Goal: Task Accomplishment & Management: Use online tool/utility

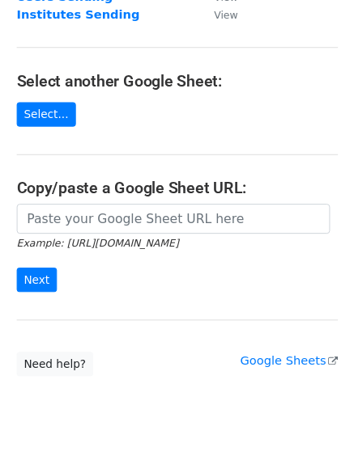
scroll to position [168, 0]
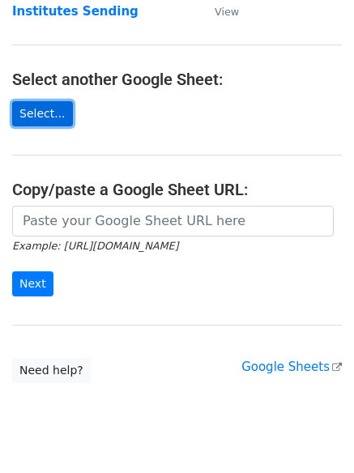
click at [34, 104] on link "Select..." at bounding box center [42, 113] width 61 height 25
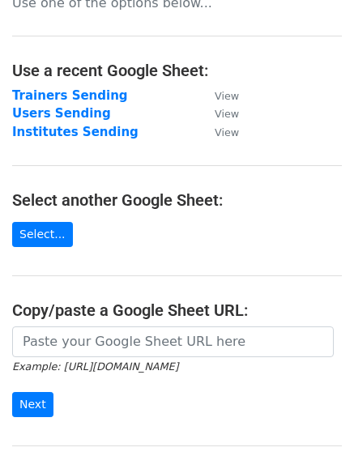
scroll to position [0, 0]
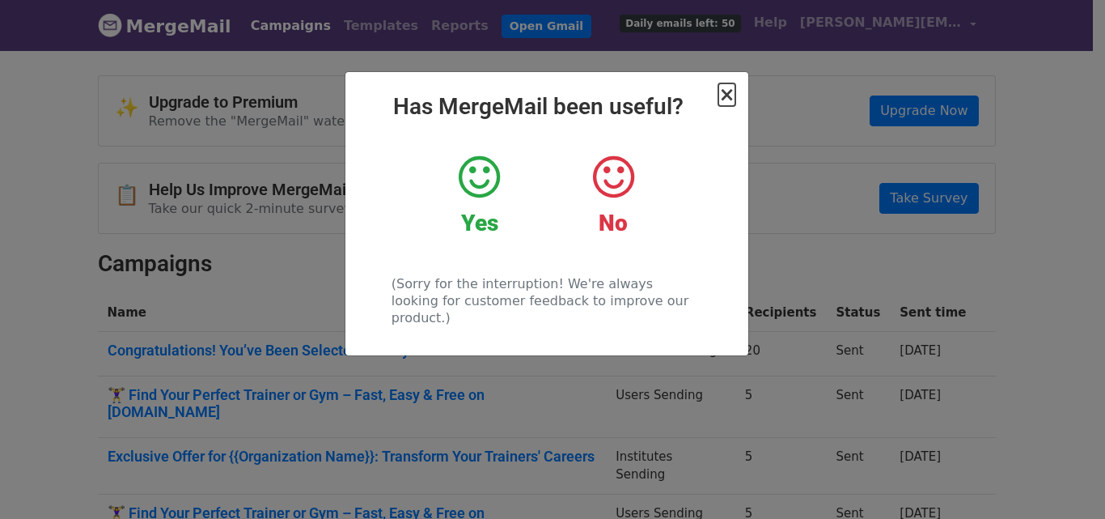
click at [729, 97] on span "×" at bounding box center [727, 94] width 16 height 23
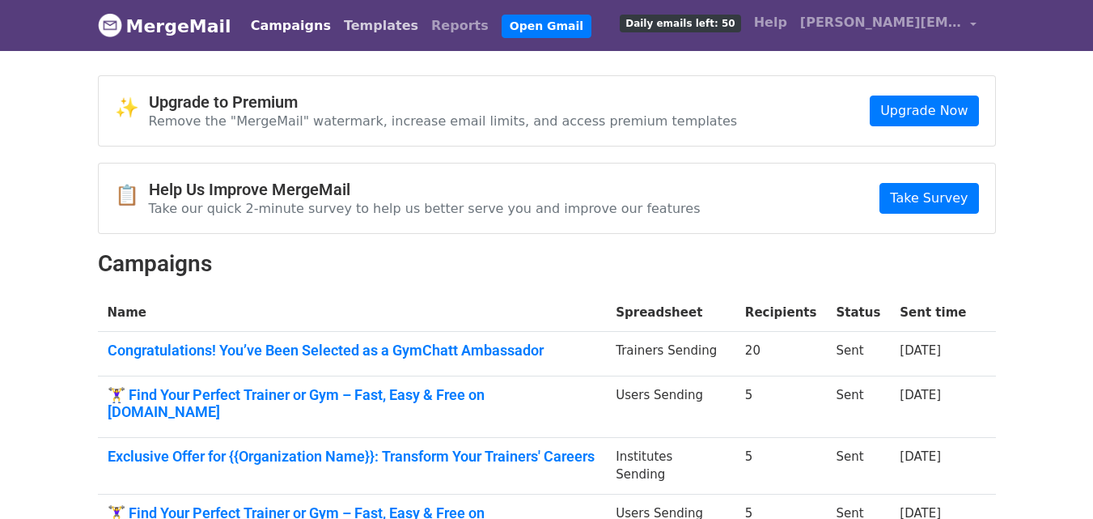
click at [349, 27] on link "Templates" at bounding box center [380, 26] width 87 height 32
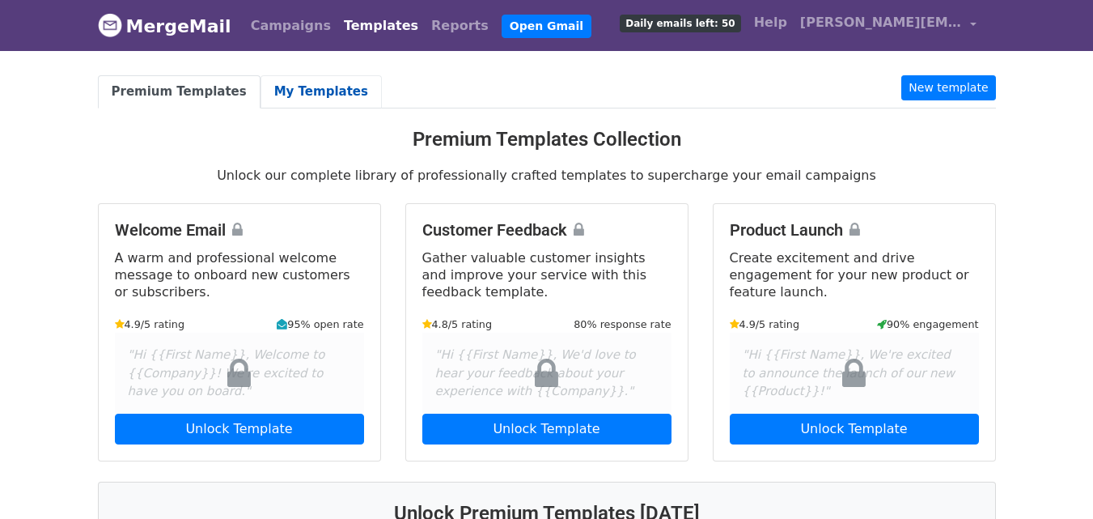
click at [291, 94] on link "My Templates" at bounding box center [321, 91] width 121 height 33
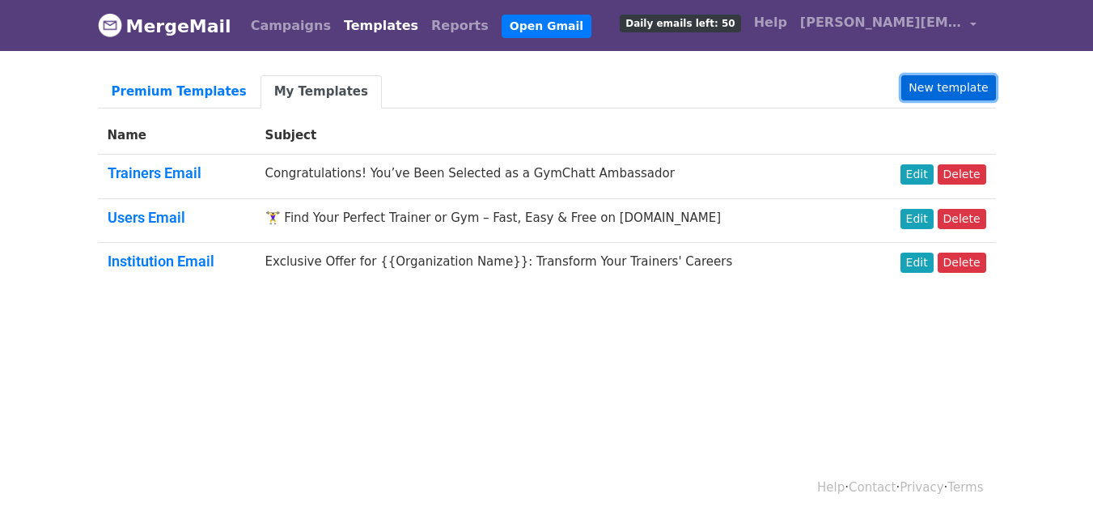
click at [955, 91] on link "New template" at bounding box center [948, 87] width 94 height 25
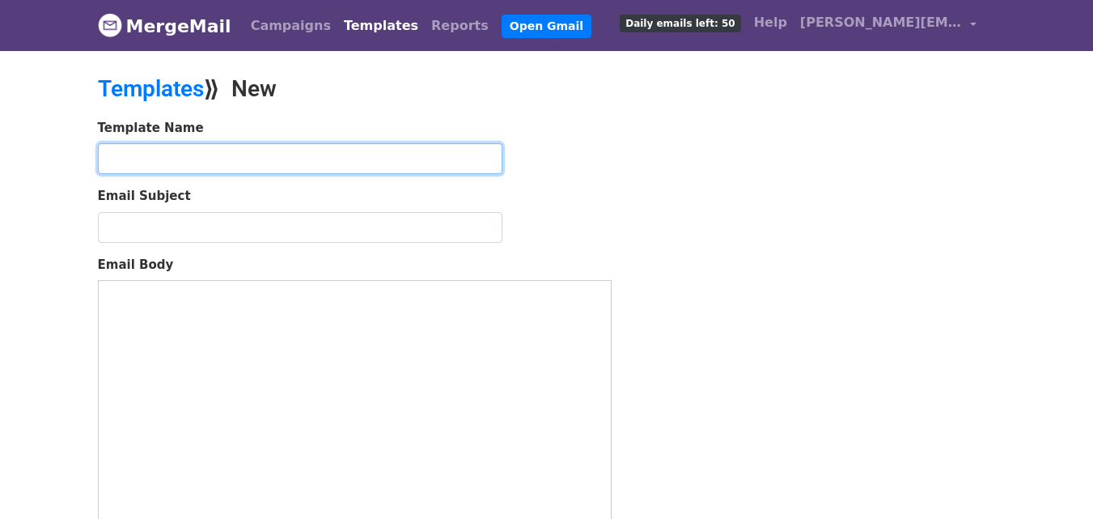
click at [240, 155] on input "text" at bounding box center [300, 158] width 405 height 31
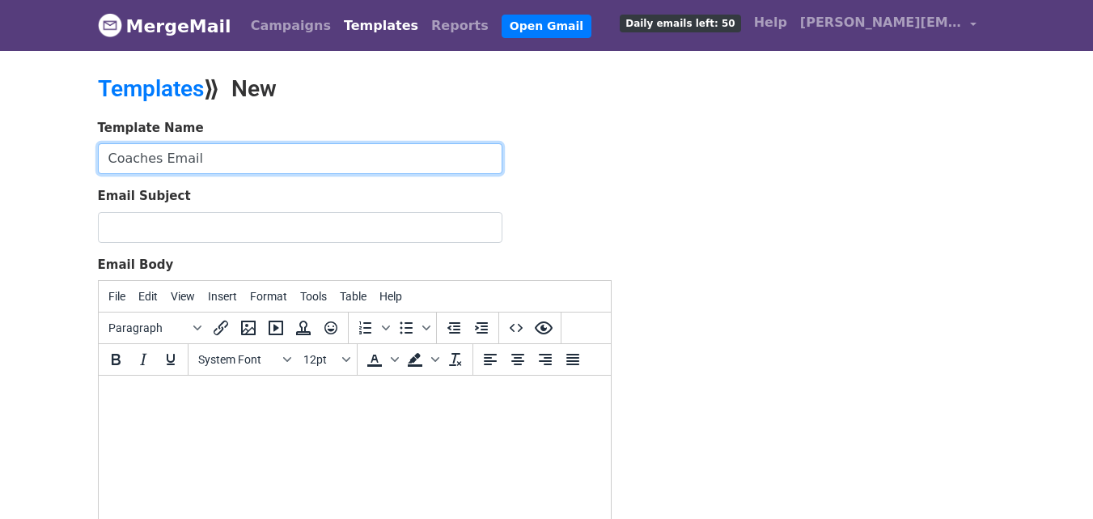
type input "Coaches Email"
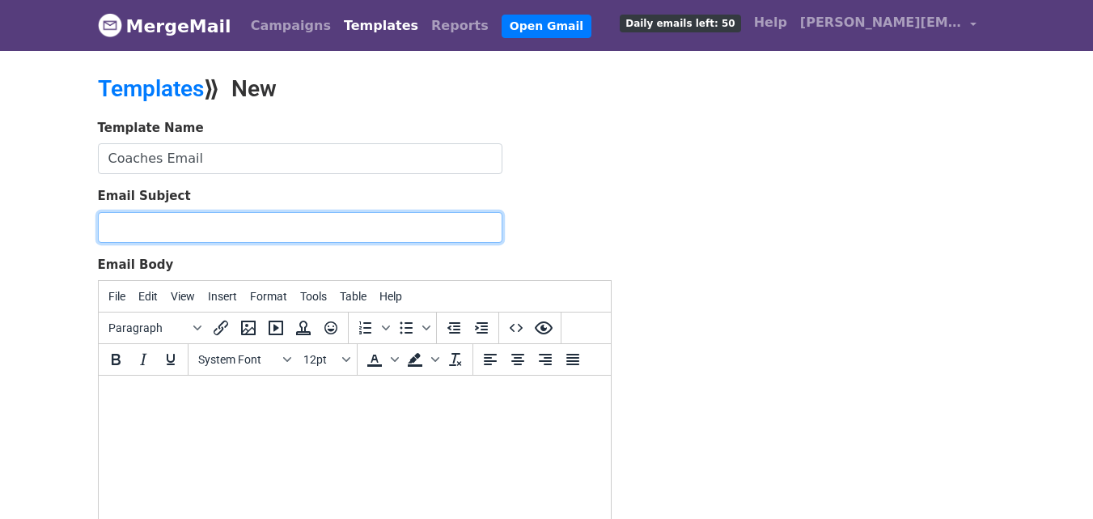
click at [159, 228] on input "Email Subject" at bounding box center [300, 227] width 405 height 31
paste input "Unlock New Revenue and Visibility for Your Program on GymChatt"
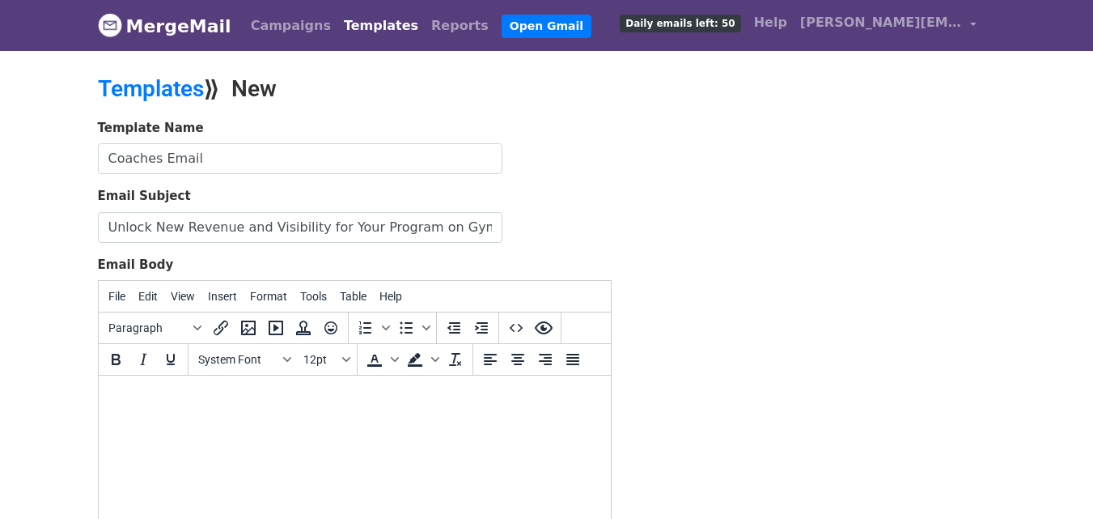
click at [205, 419] on html at bounding box center [354, 397] width 512 height 44
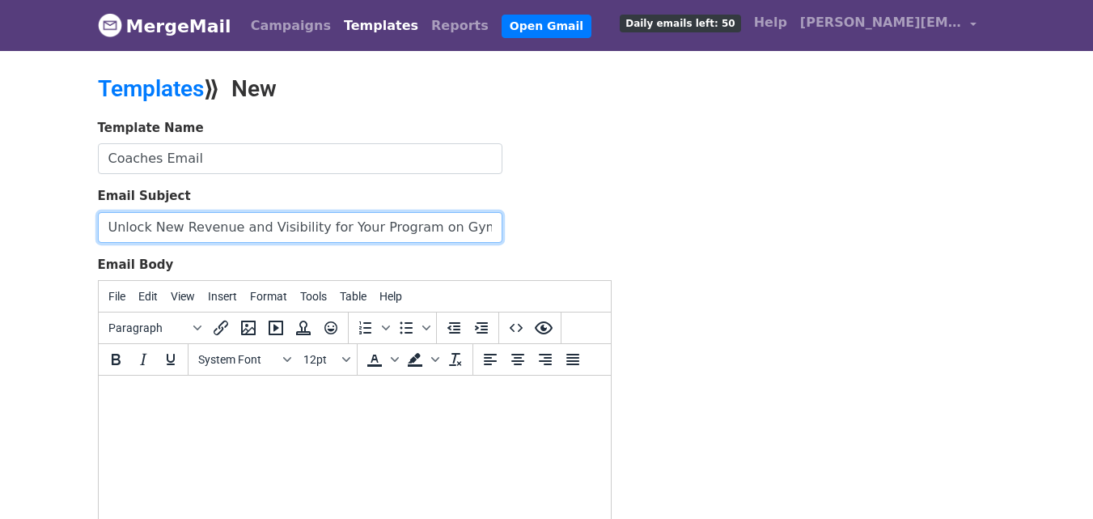
click at [491, 226] on input "Unlock New Revenue and Visibility for Your Program on GymChatt" at bounding box center [300, 227] width 405 height 31
type input "Unlock New Revenue and Visibility for Your Program on GymChatt!"
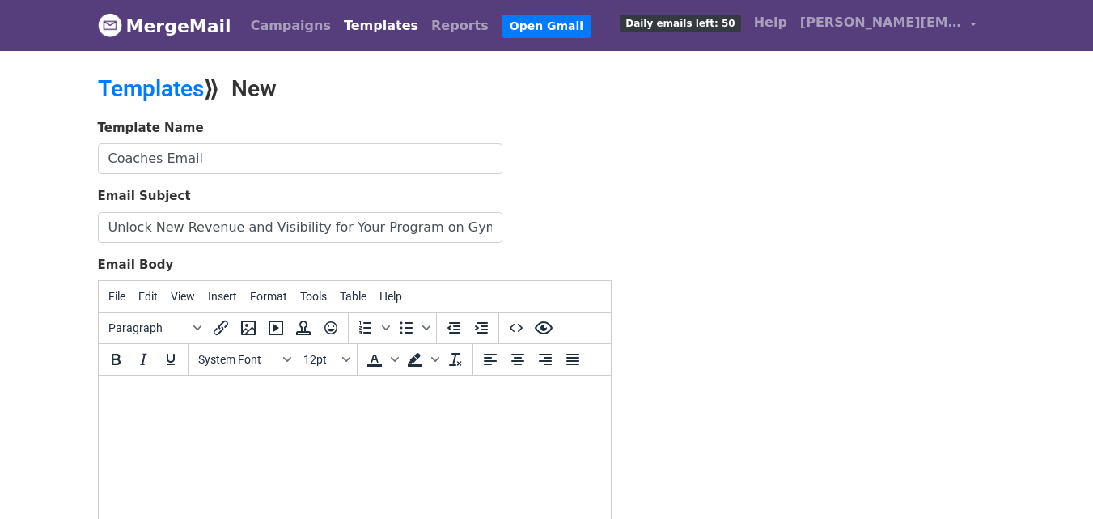
click at [221, 400] on body at bounding box center [354, 397] width 486 height 18
paste body
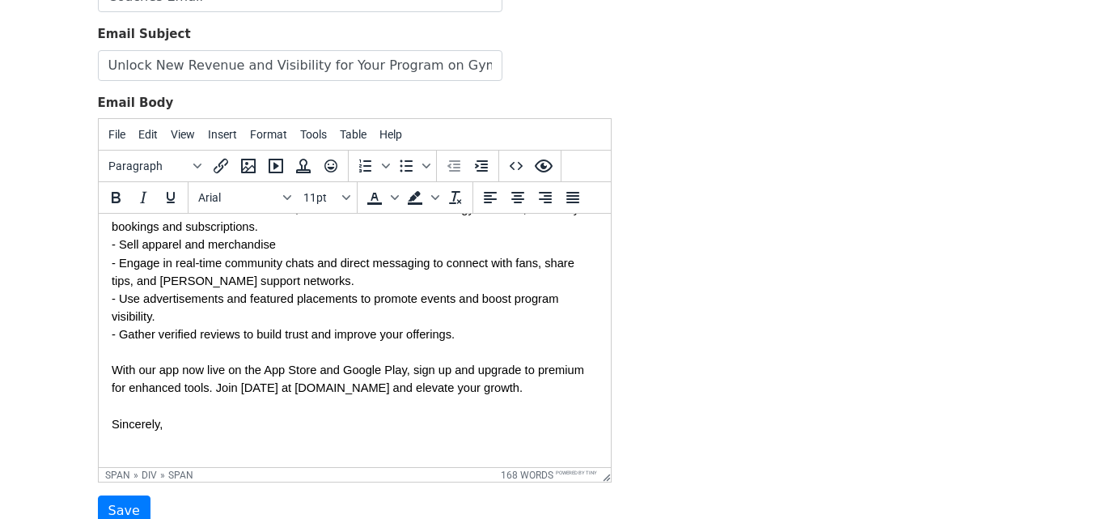
scroll to position [300, 0]
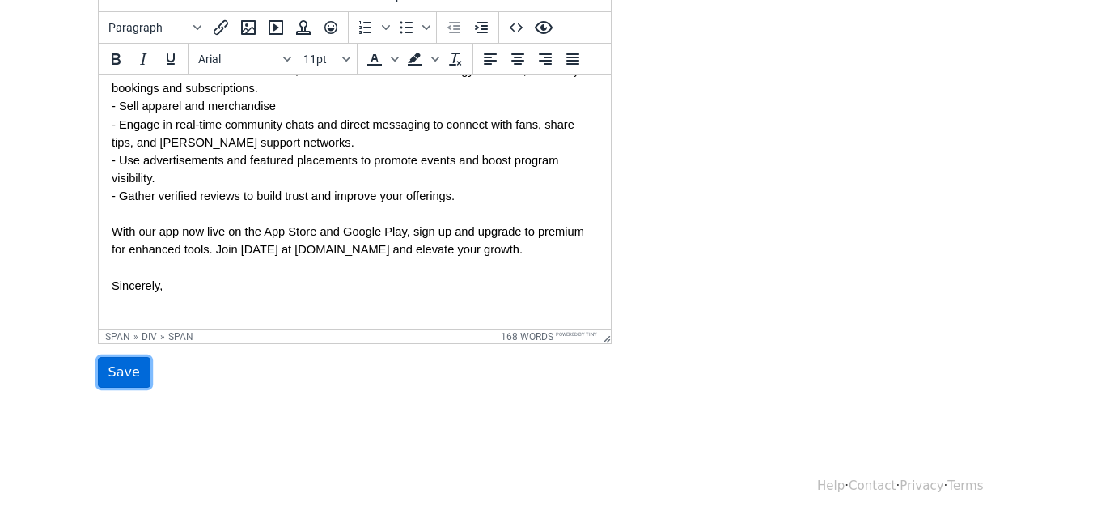
click at [131, 372] on input "Save" at bounding box center [124, 372] width 53 height 31
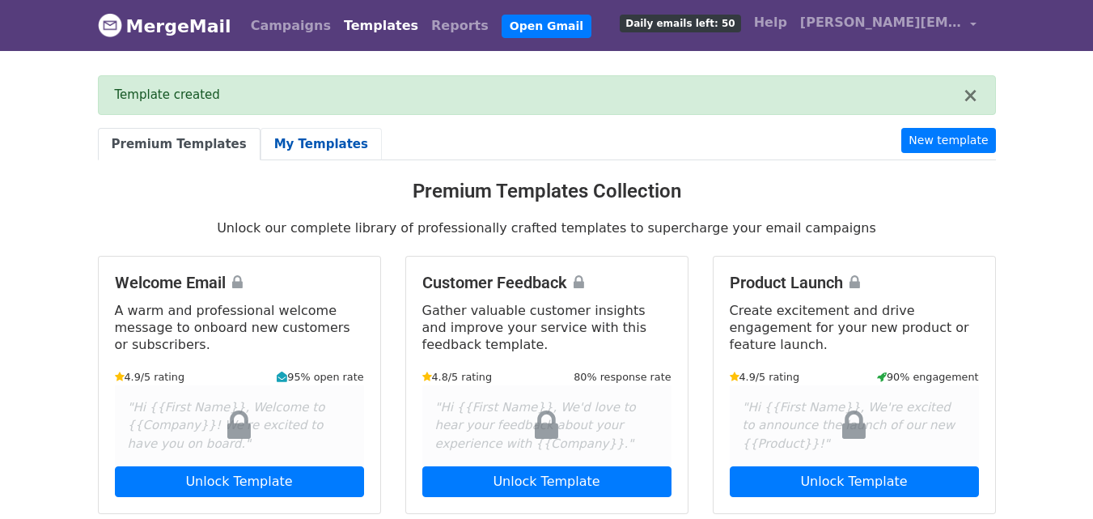
click at [283, 139] on link "My Templates" at bounding box center [321, 144] width 121 height 33
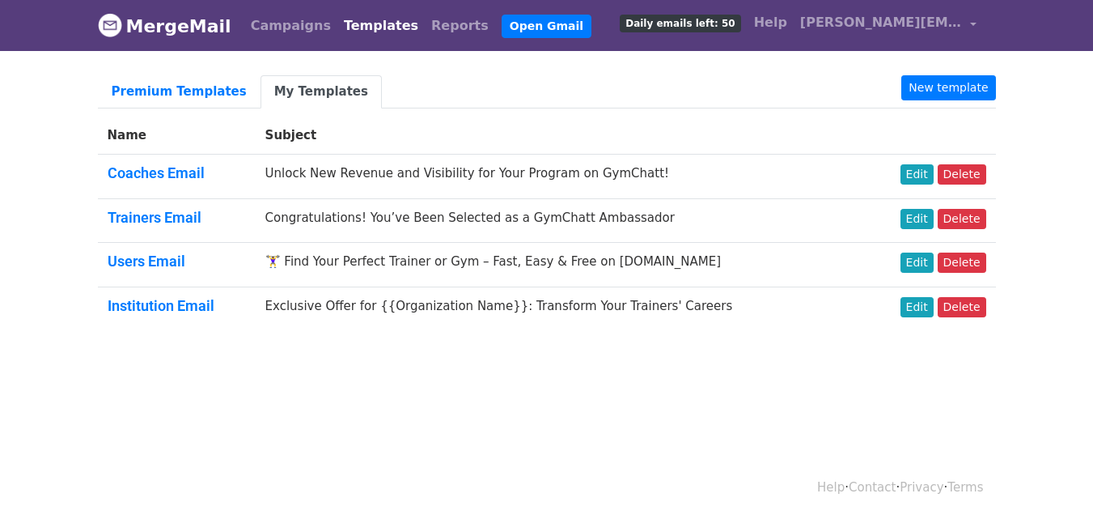
click at [246, 223] on h5 "Trainers Email" at bounding box center [177, 218] width 138 height 18
click at [442, 223] on td "Congratulations! You’ve Been Selected as a GymChatt Ambassador" at bounding box center [560, 220] width 609 height 45
click at [922, 211] on link "Edit" at bounding box center [917, 219] width 33 height 20
click at [922, 178] on link "Edit" at bounding box center [917, 174] width 33 height 20
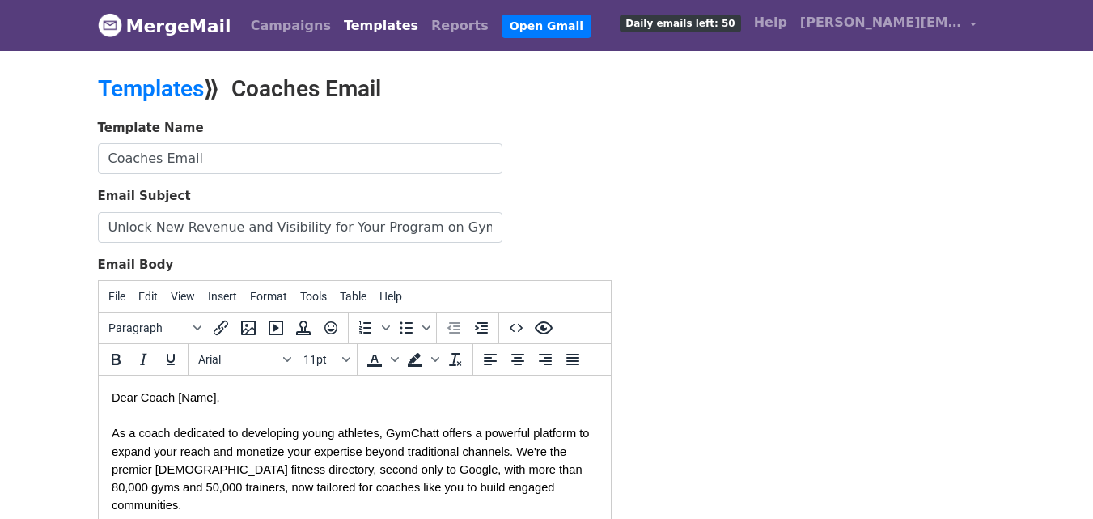
click at [181, 394] on span "Dear Coach [Name]," at bounding box center [165, 397] width 108 height 13
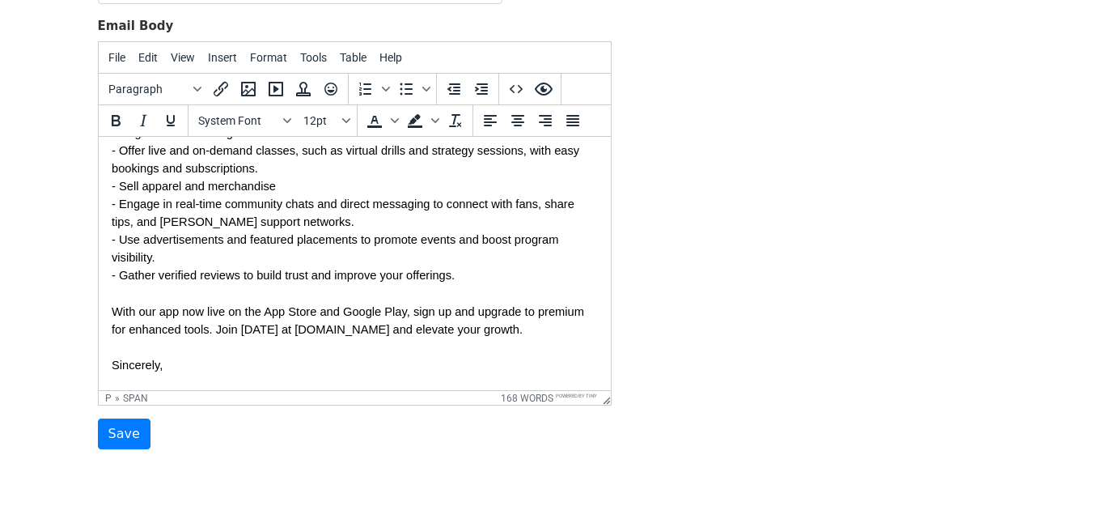
scroll to position [243, 0]
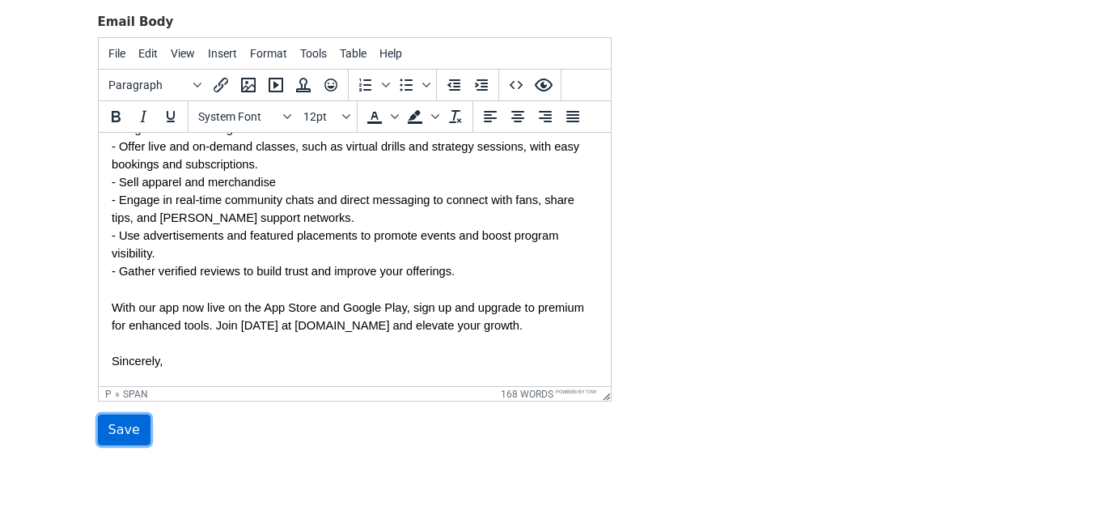
click at [114, 424] on input "Save" at bounding box center [124, 429] width 53 height 31
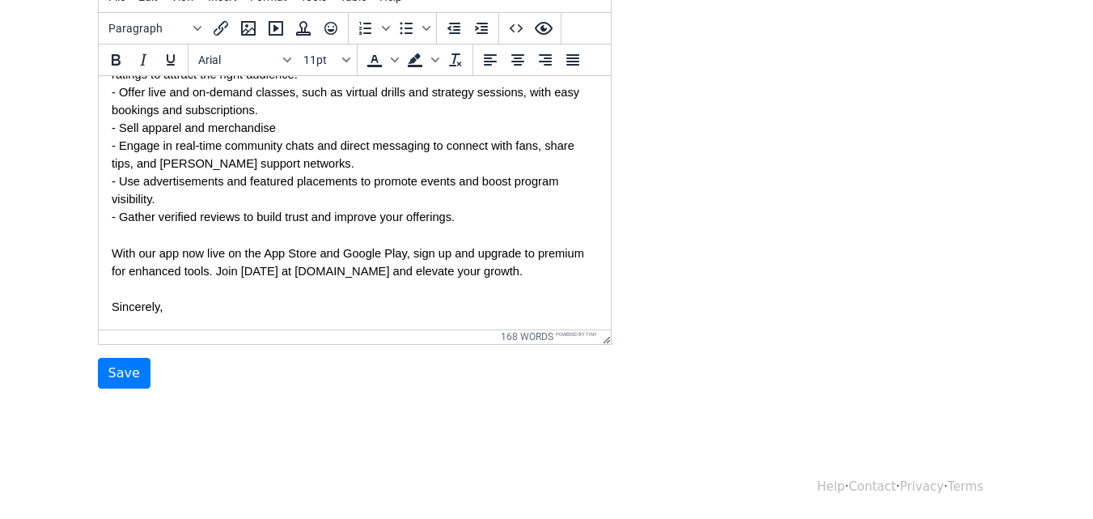
scroll to position [223, 0]
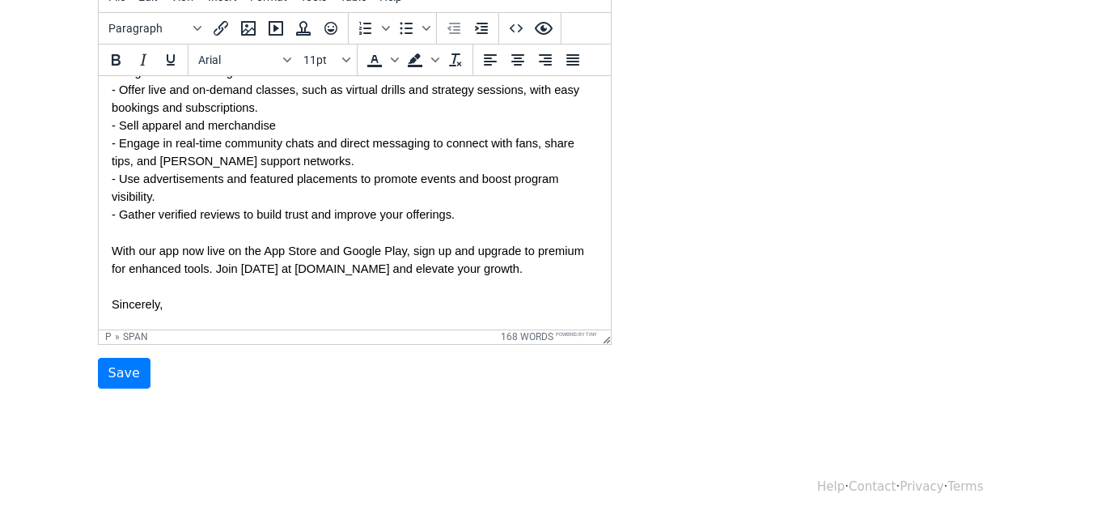
click at [218, 295] on p "Sincerely," at bounding box center [354, 304] width 486 height 18
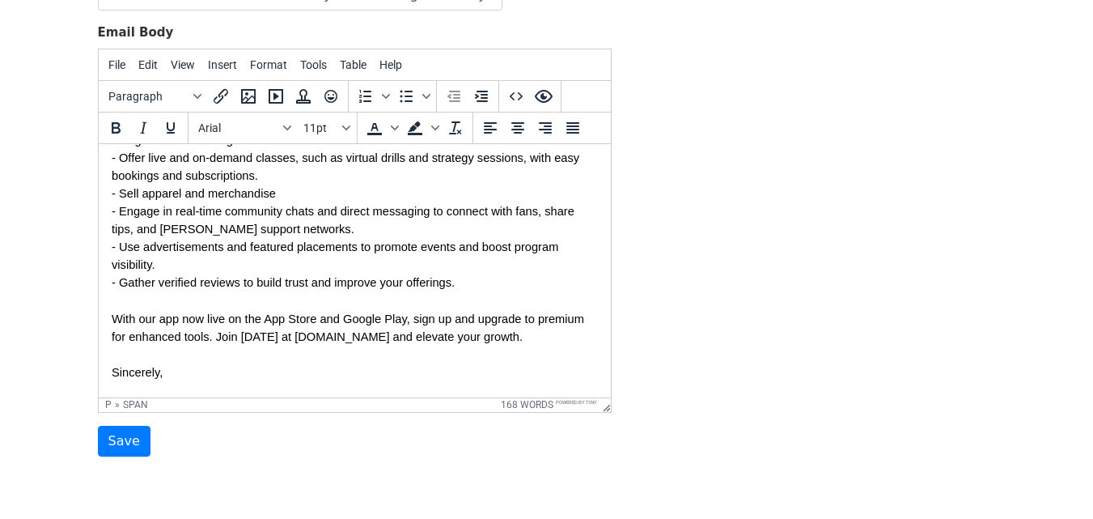
scroll to position [190, 0]
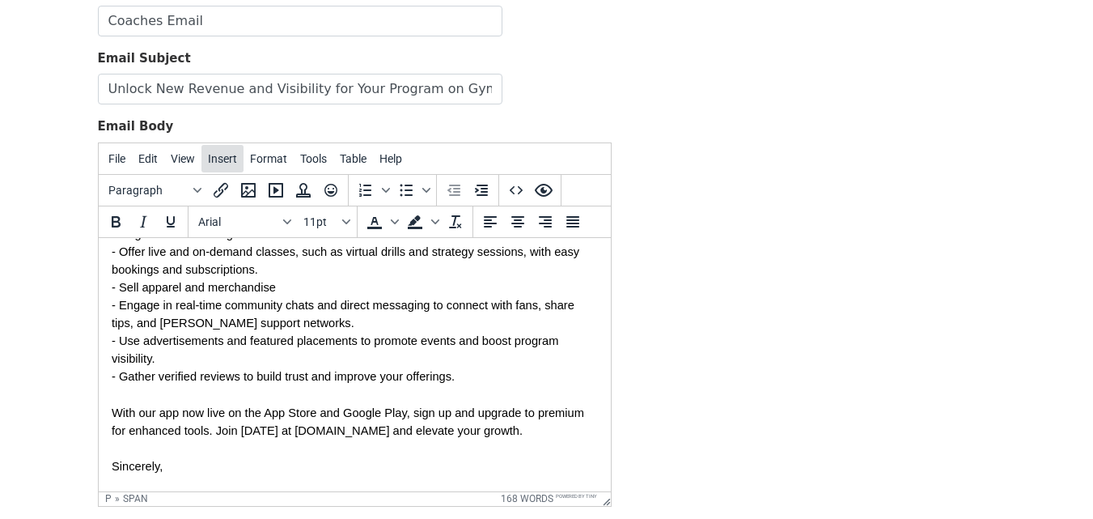
click at [215, 155] on span "Insert" at bounding box center [222, 158] width 29 height 13
click at [643, 106] on div "Template Name Coaches Email Email Subject Unlock New Revenue and Visibility for…" at bounding box center [547, 266] width 923 height 570
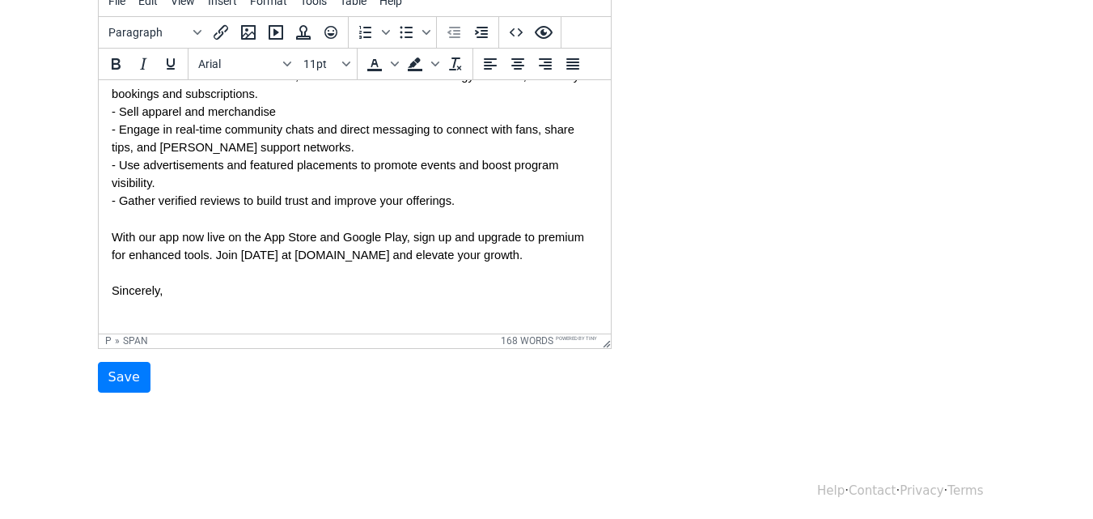
scroll to position [352, 0]
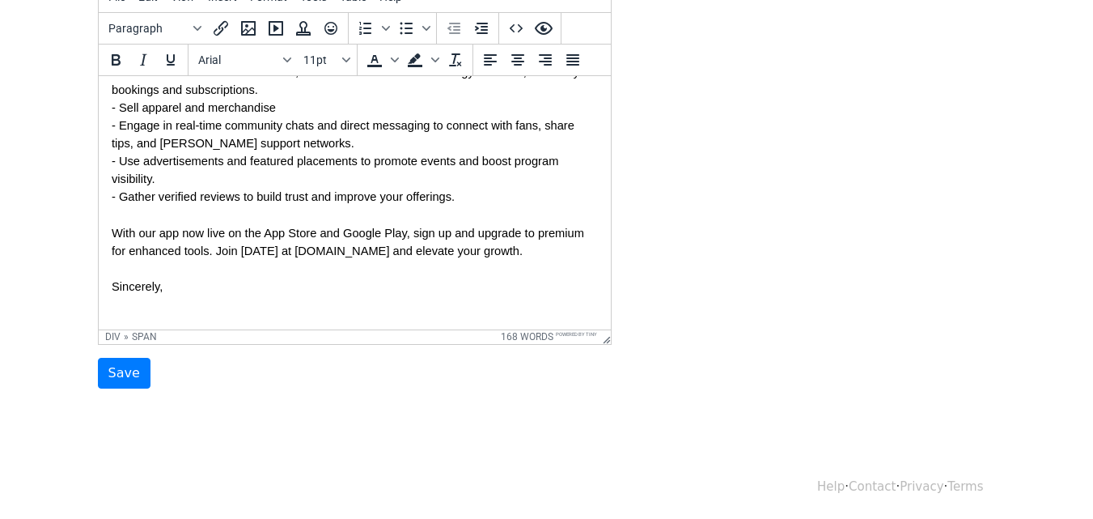
click at [161, 313] on div at bounding box center [354, 322] width 486 height 18
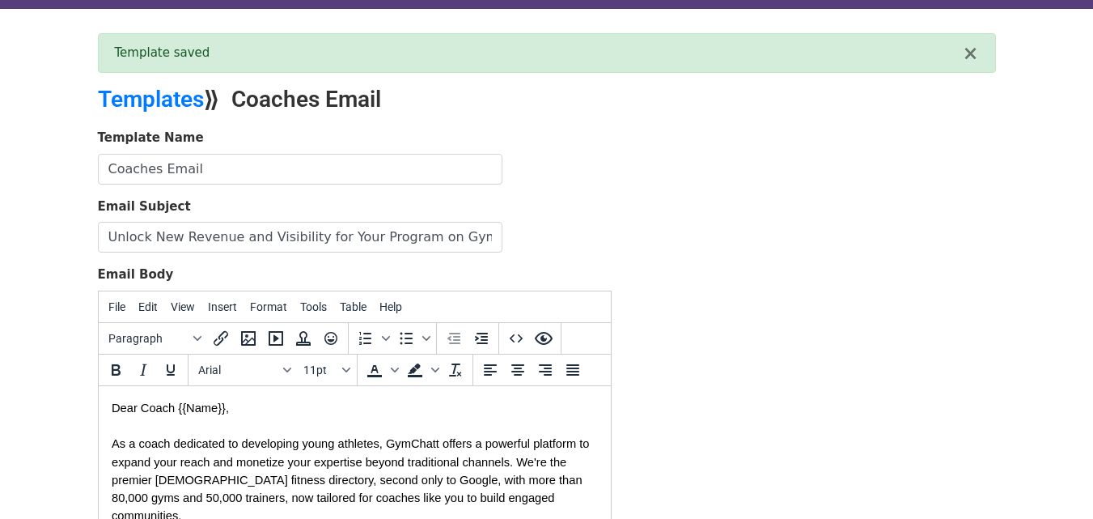
scroll to position [28, 0]
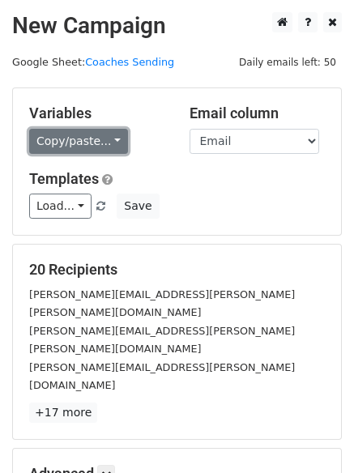
click at [100, 143] on link "Copy/paste..." at bounding box center [78, 141] width 99 height 25
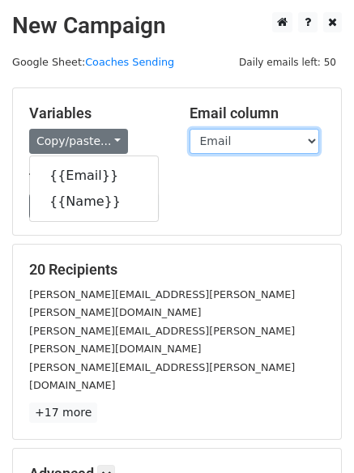
click at [281, 142] on select "Email Name" at bounding box center [253, 141] width 129 height 25
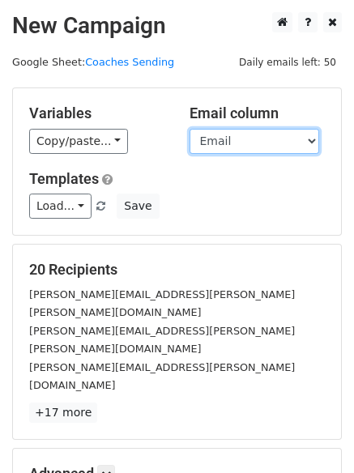
click at [189, 129] on select "Email Name" at bounding box center [253, 141] width 129 height 25
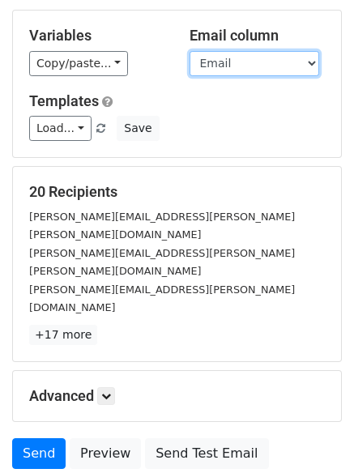
scroll to position [81, 0]
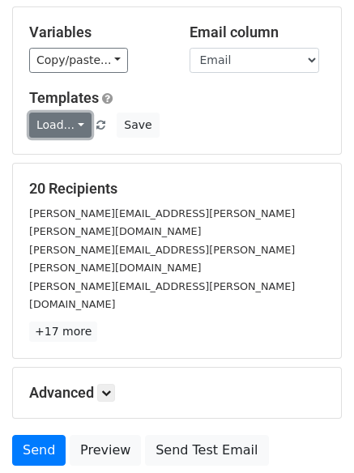
click at [78, 122] on link "Load..." at bounding box center [60, 124] width 62 height 25
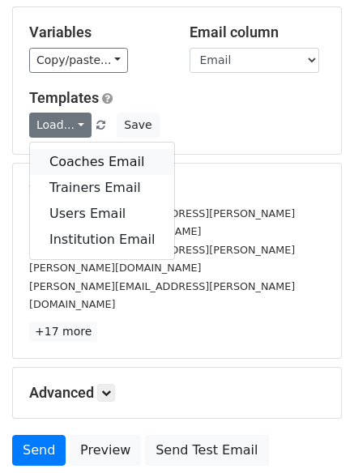
click at [102, 162] on link "Coaches Email" at bounding box center [102, 162] width 144 height 26
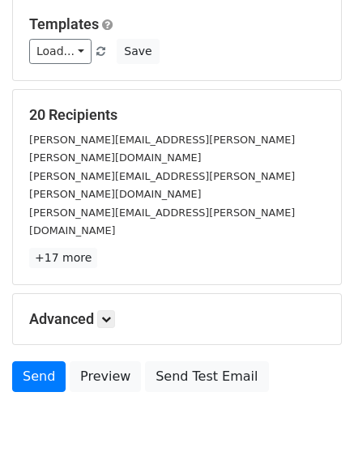
scroll to position [156, 0]
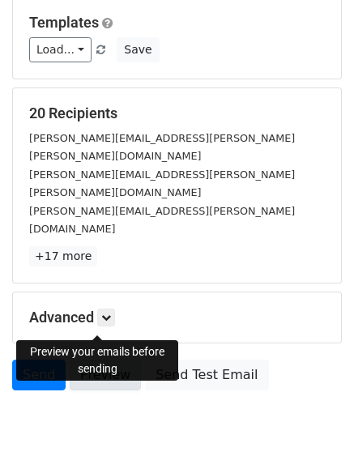
click at [100, 359] on link "Preview" at bounding box center [105, 374] width 71 height 31
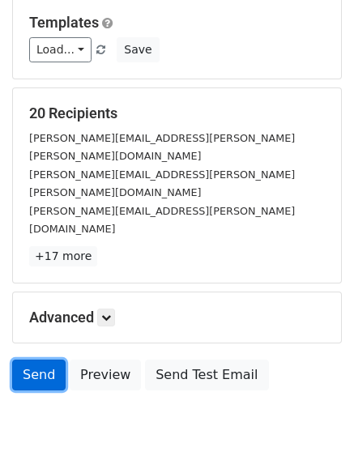
click at [40, 359] on link "Send" at bounding box center [38, 374] width 53 height 31
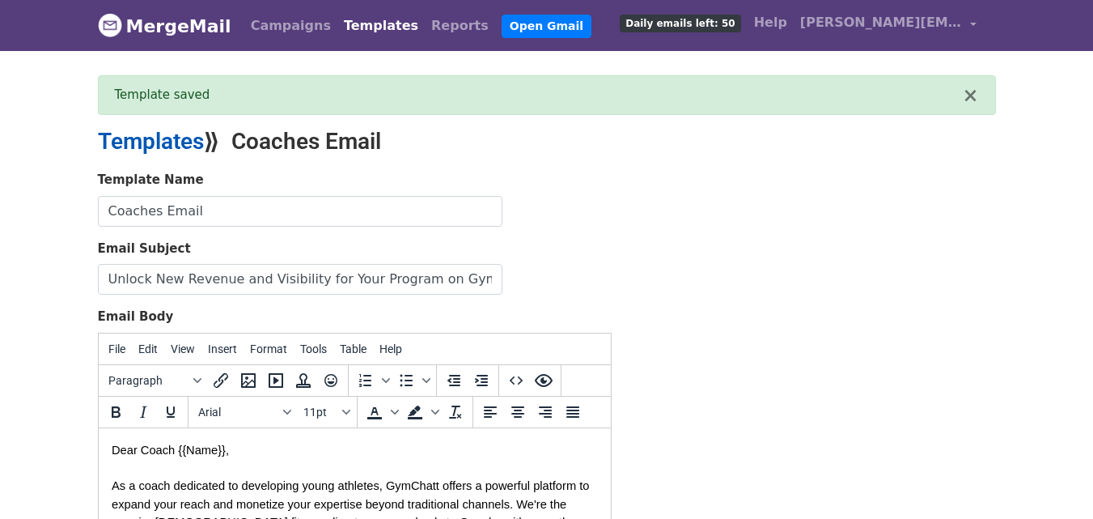
click at [180, 140] on link "Templates" at bounding box center [151, 141] width 106 height 27
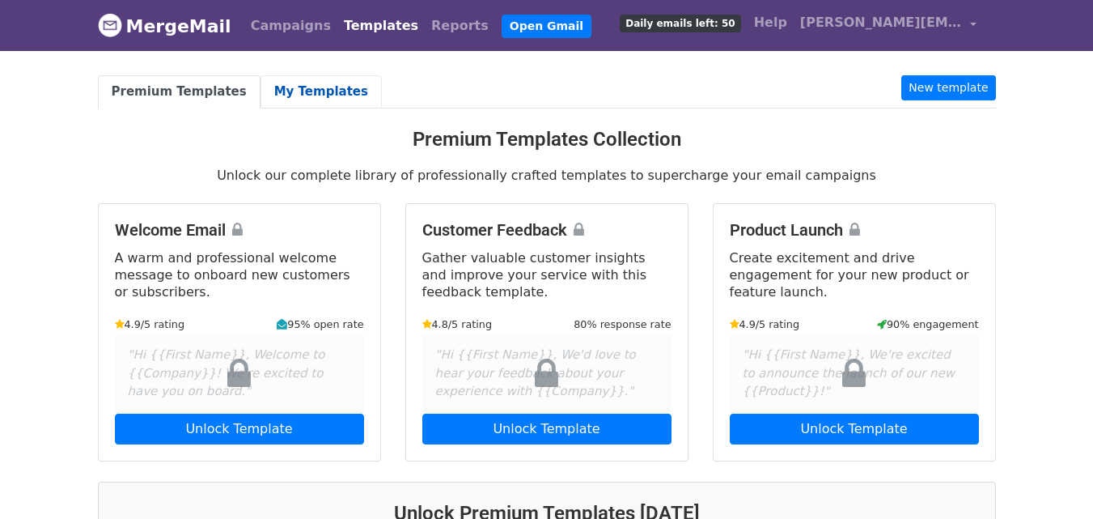
click at [303, 87] on link "My Templates" at bounding box center [321, 91] width 121 height 33
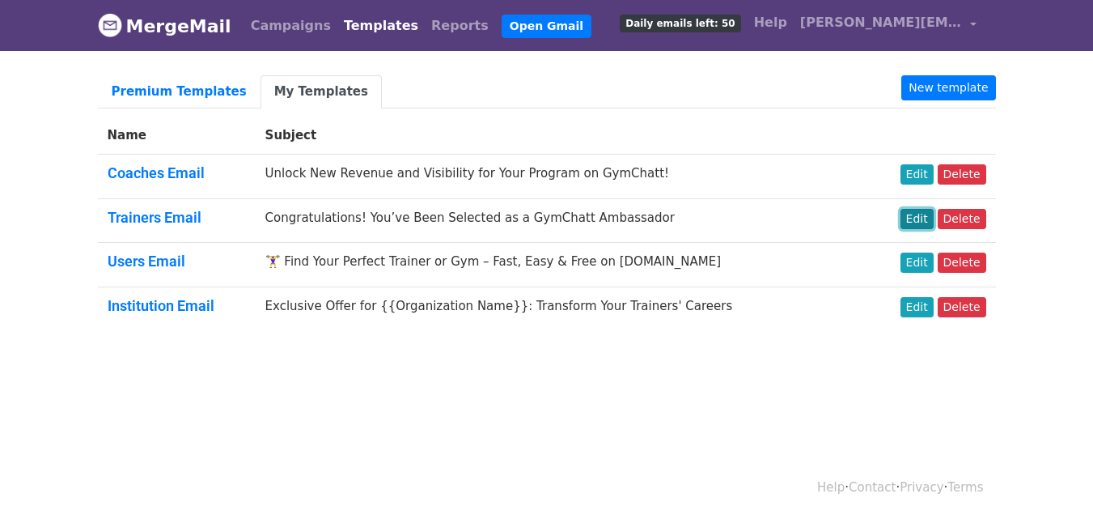
click at [918, 219] on link "Edit" at bounding box center [917, 219] width 33 height 20
click at [919, 172] on link "Edit" at bounding box center [917, 174] width 33 height 20
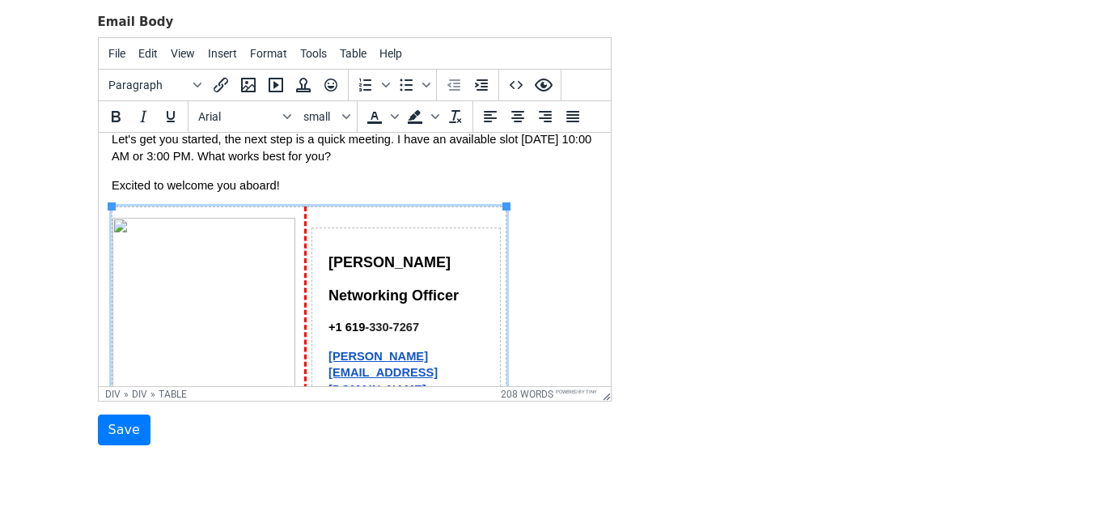
scroll to position [326, 0]
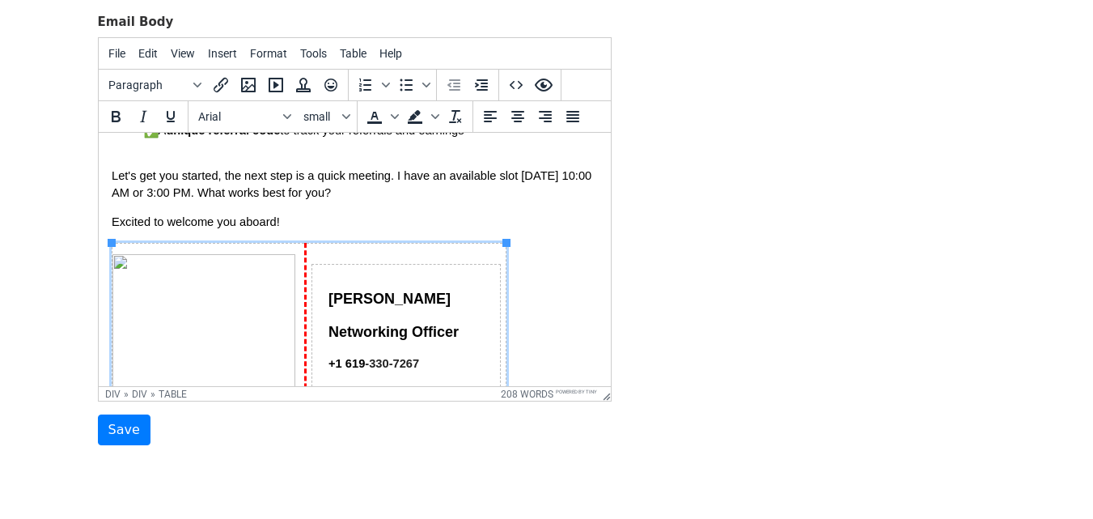
drag, startPoint x: 524, startPoint y: 363, endPoint x: 103, endPoint y: 248, distance: 437.0
click at [103, 248] on html "Dear {{Name}} , Congratulations! After reviewing thousands of fitness professio…" at bounding box center [354, 145] width 512 height 676
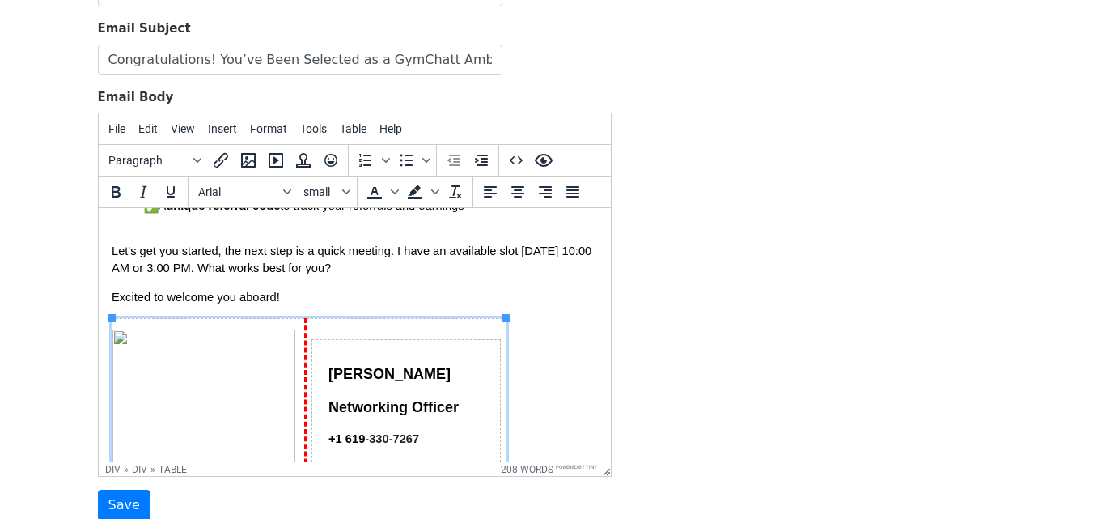
scroll to position [0, 0]
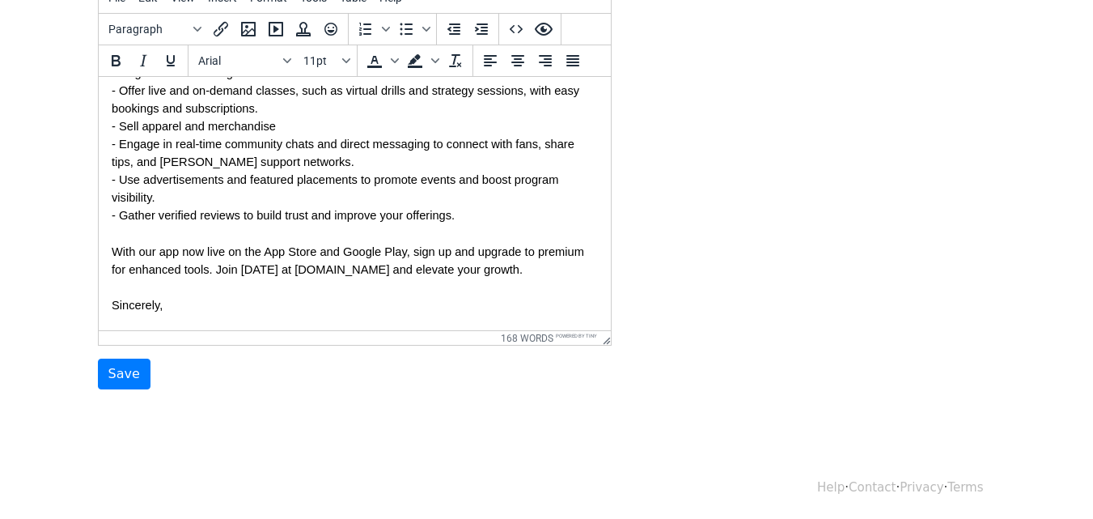
scroll to position [300, 0]
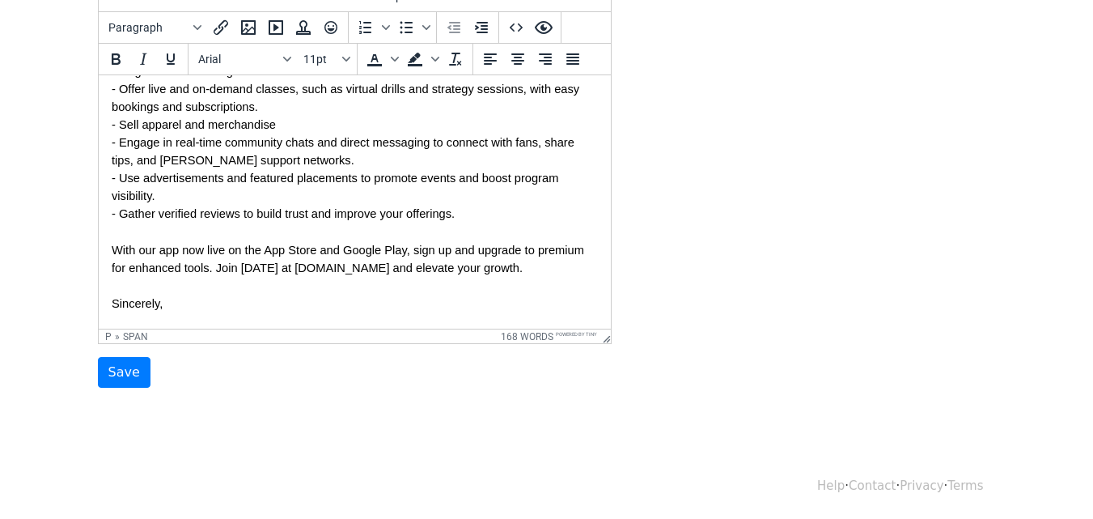
click at [187, 295] on p "Sincerely," at bounding box center [354, 304] width 486 height 18
paste body
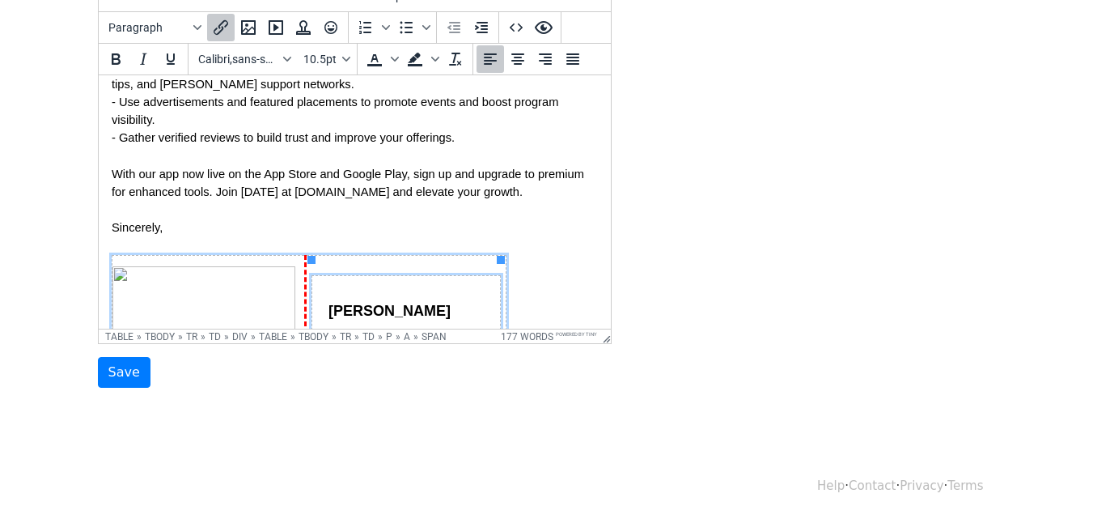
scroll to position [452, 0]
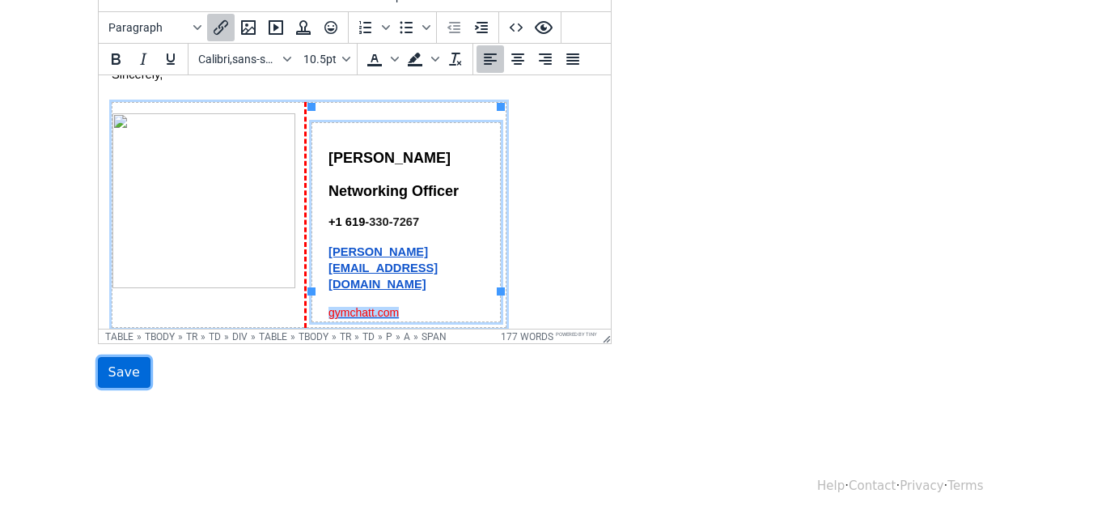
click at [123, 375] on input "Save" at bounding box center [124, 372] width 53 height 31
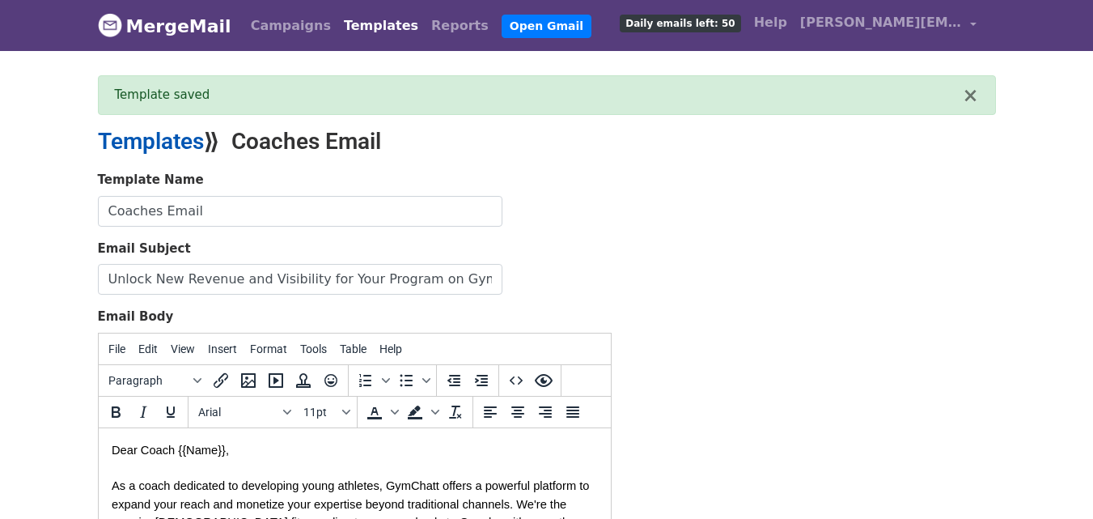
click at [136, 134] on link "Templates" at bounding box center [151, 141] width 106 height 27
